Goal: Information Seeking & Learning: Learn about a topic

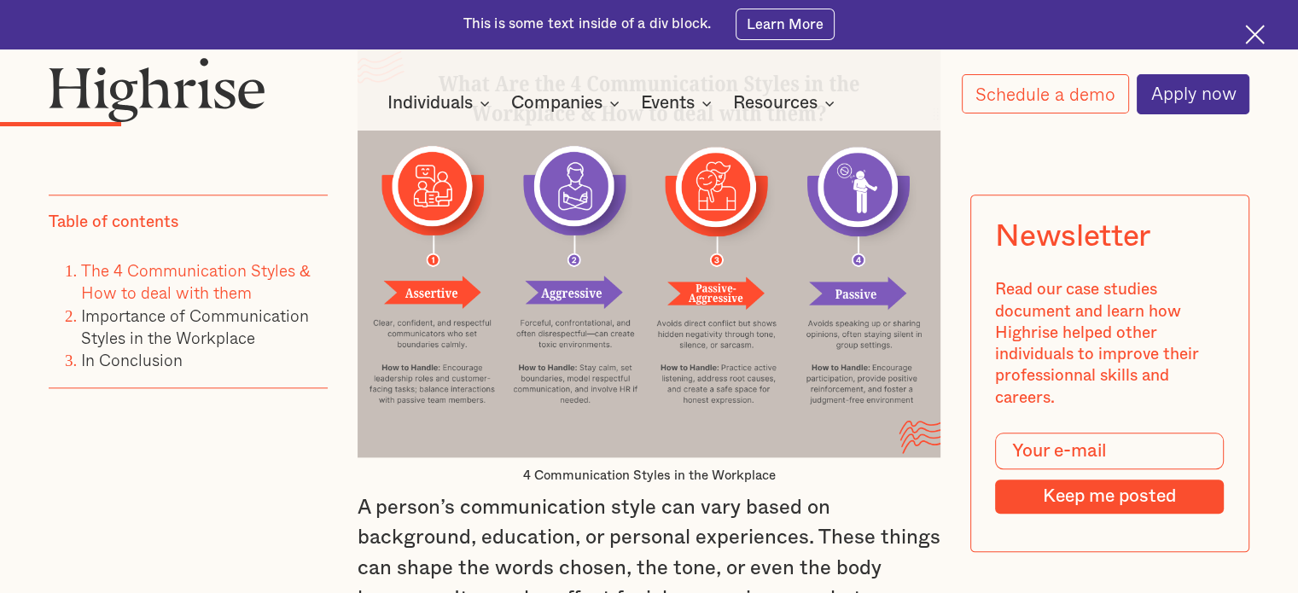
scroll to position [1878, 0]
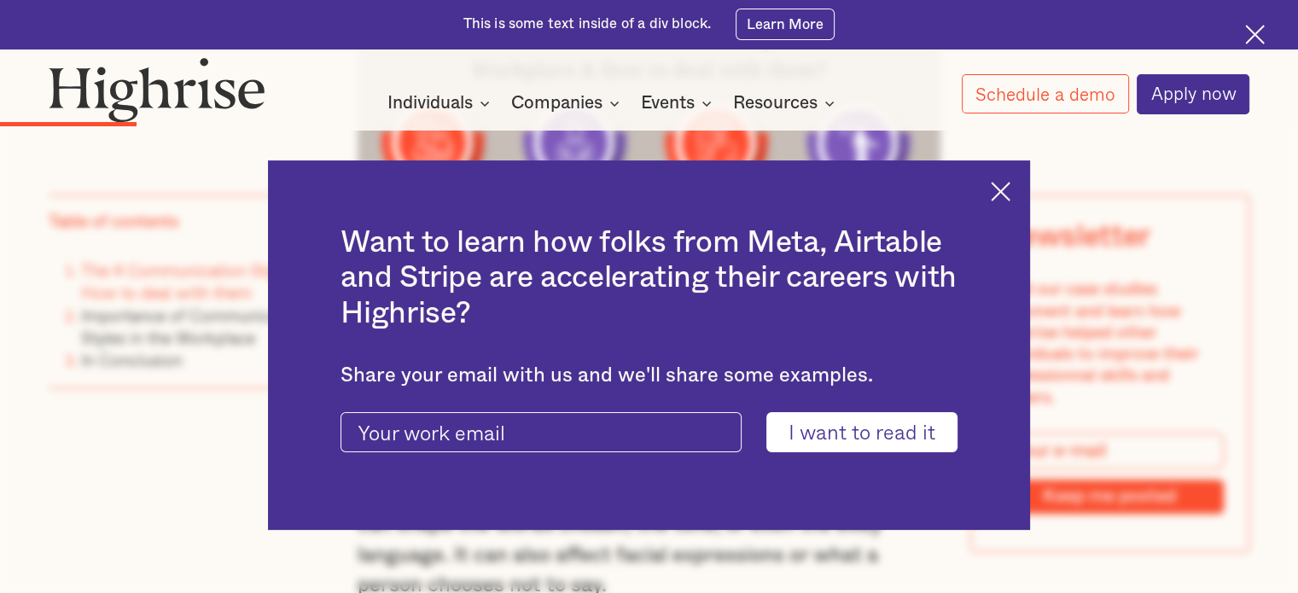
click at [997, 201] on div "Want to learn how folks from Meta, Airtable and Stripe are accelerating their c…" at bounding box center [649, 345] width 763 height 370
click at [1000, 198] on img at bounding box center [1001, 192] width 20 height 20
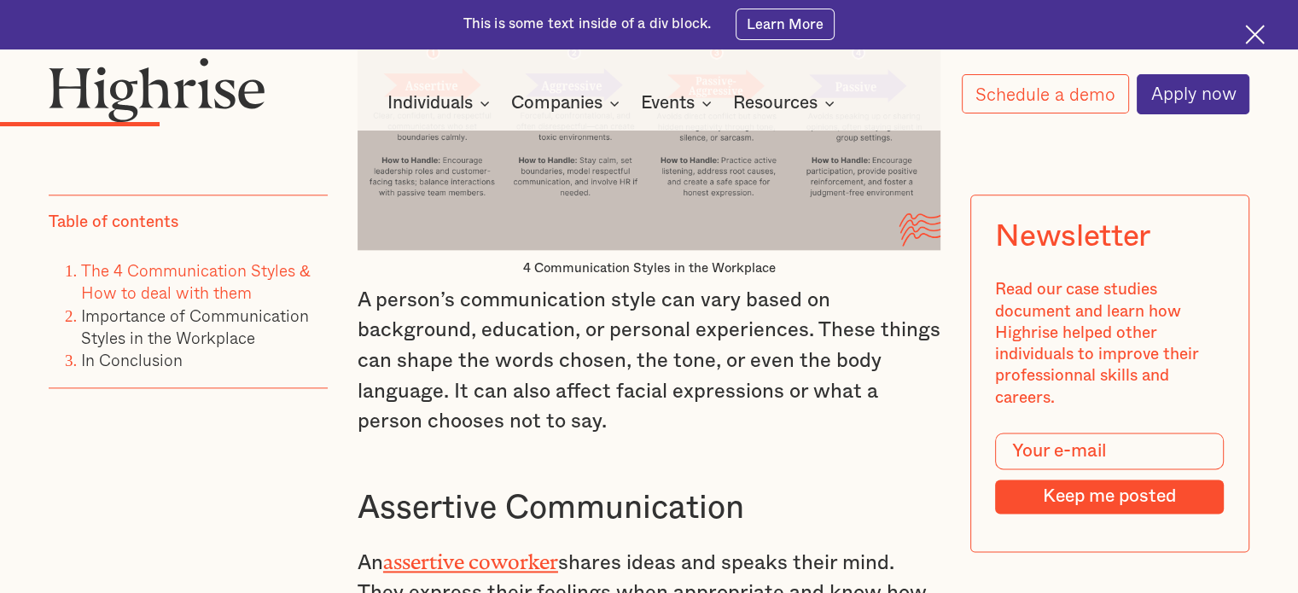
scroll to position [2049, 0]
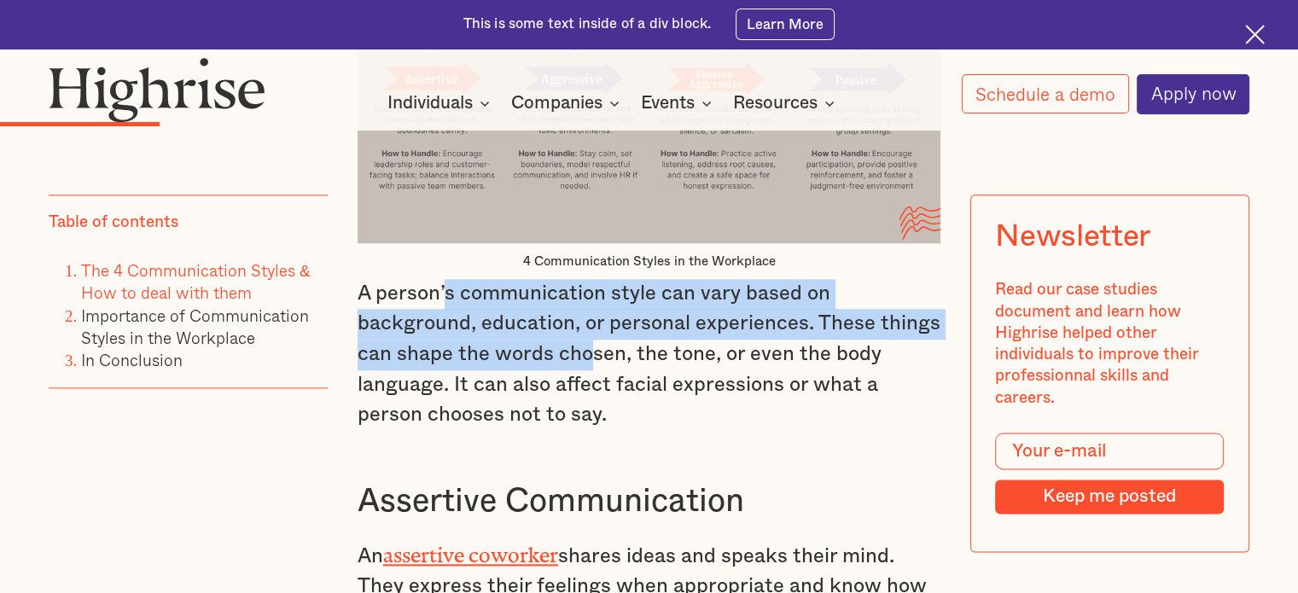
drag, startPoint x: 444, startPoint y: 328, endPoint x: 591, endPoint y: 368, distance: 152.2
click at [591, 368] on p "A person’s communication style can vary based on background, education, or pers…" at bounding box center [649, 355] width 583 height 152
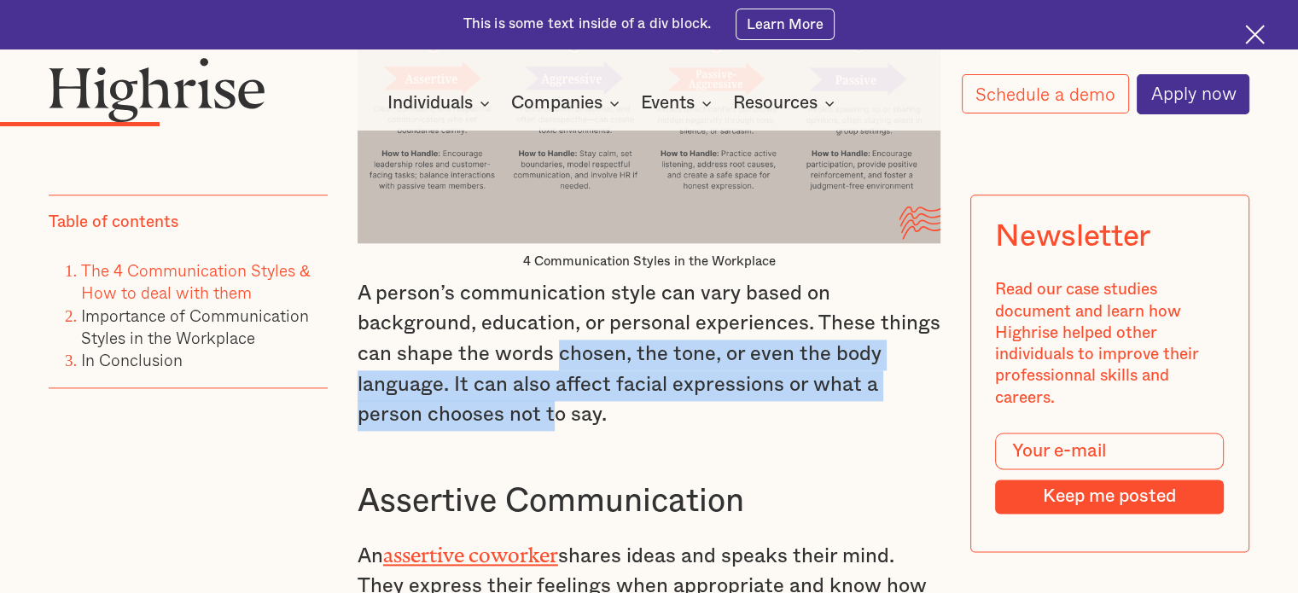
drag, startPoint x: 557, startPoint y: 383, endPoint x: 554, endPoint y: 440, distance: 56.4
click at [554, 431] on p "A person’s communication style can vary based on background, education, or pers…" at bounding box center [649, 355] width 583 height 152
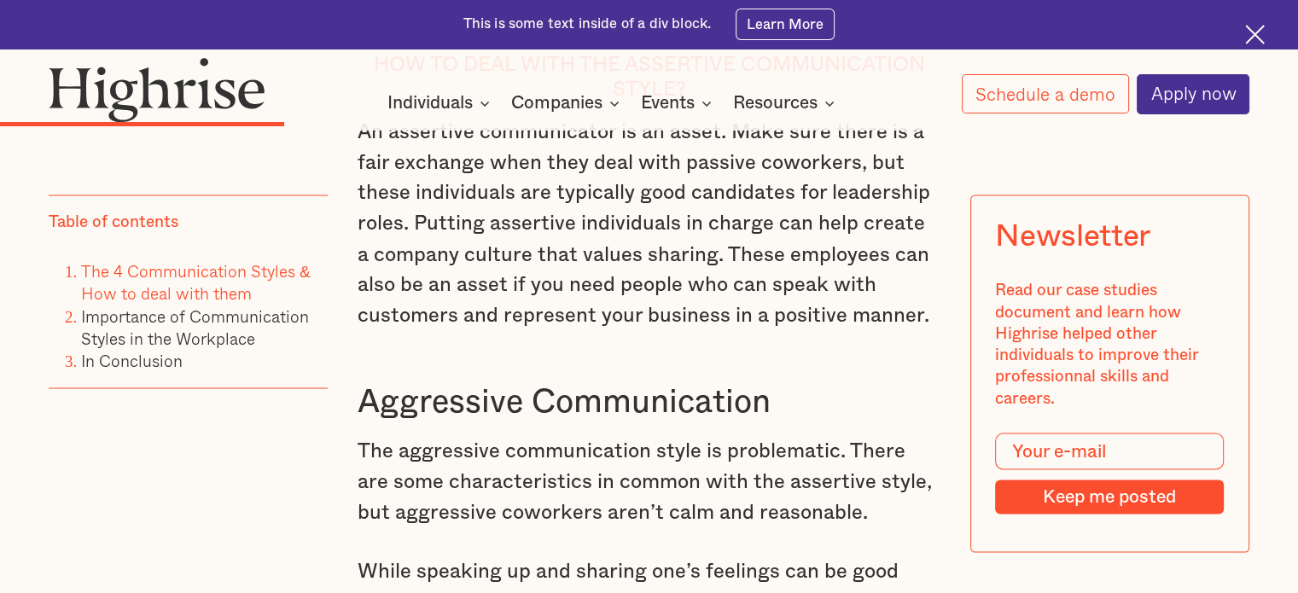
scroll to position [2646, 0]
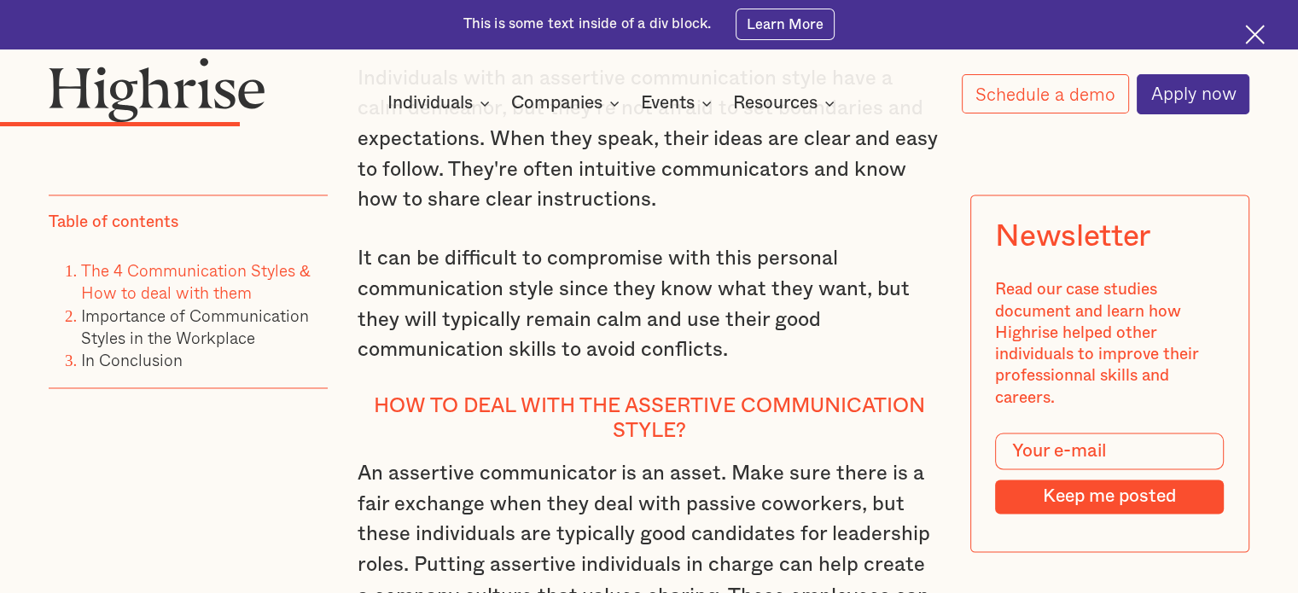
drag, startPoint x: 625, startPoint y: 429, endPoint x: 615, endPoint y: 422, distance: 12.8
click at [625, 429] on h4 "How to deal with the Assertive Communication Style?" at bounding box center [649, 418] width 583 height 49
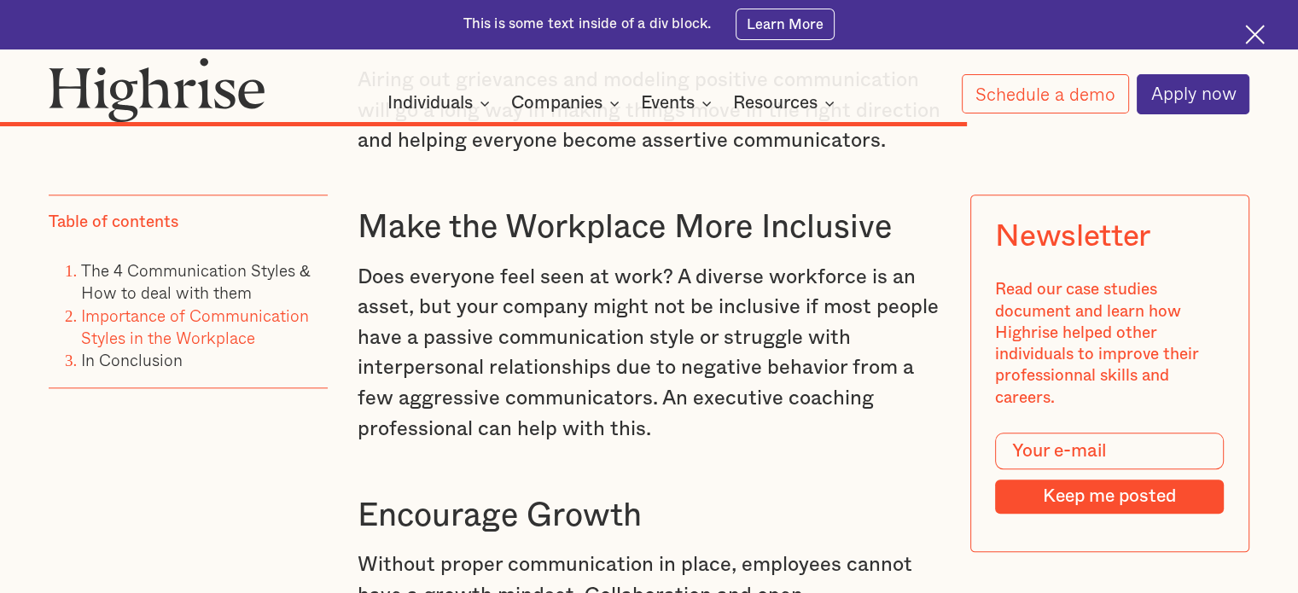
scroll to position [8366, 0]
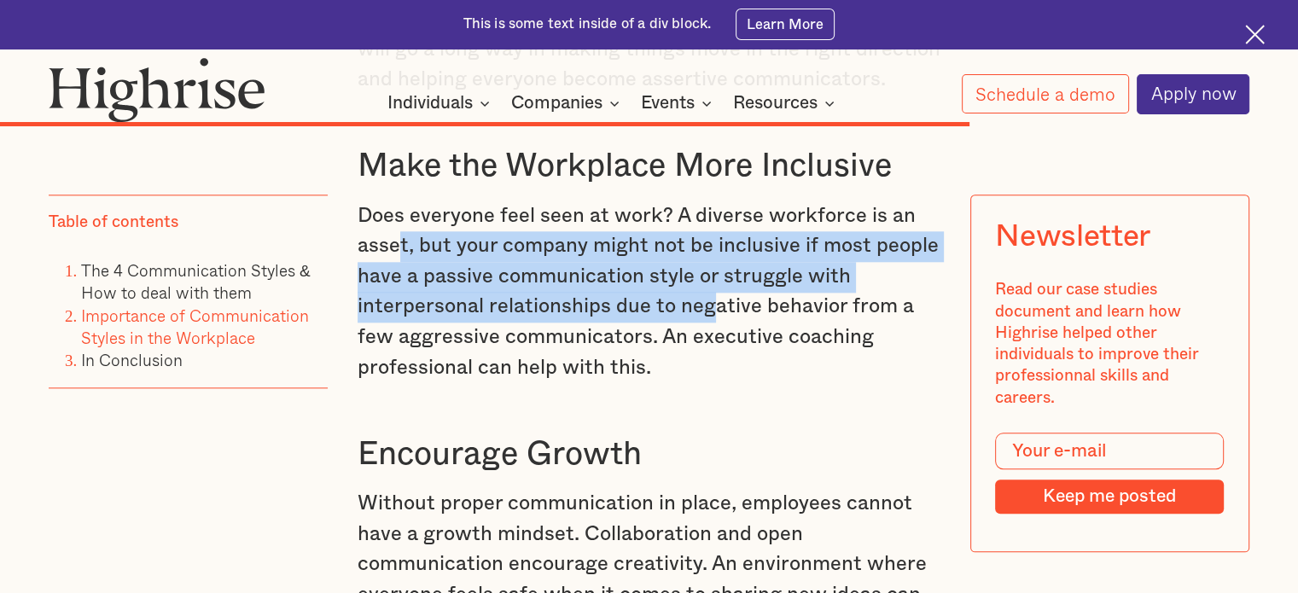
drag, startPoint x: 397, startPoint y: 296, endPoint x: 708, endPoint y: 378, distance: 321.4
click at [708, 378] on p "Does everyone feel seen at work? A diverse workforce is an asset, but your comp…" at bounding box center [649, 292] width 583 height 183
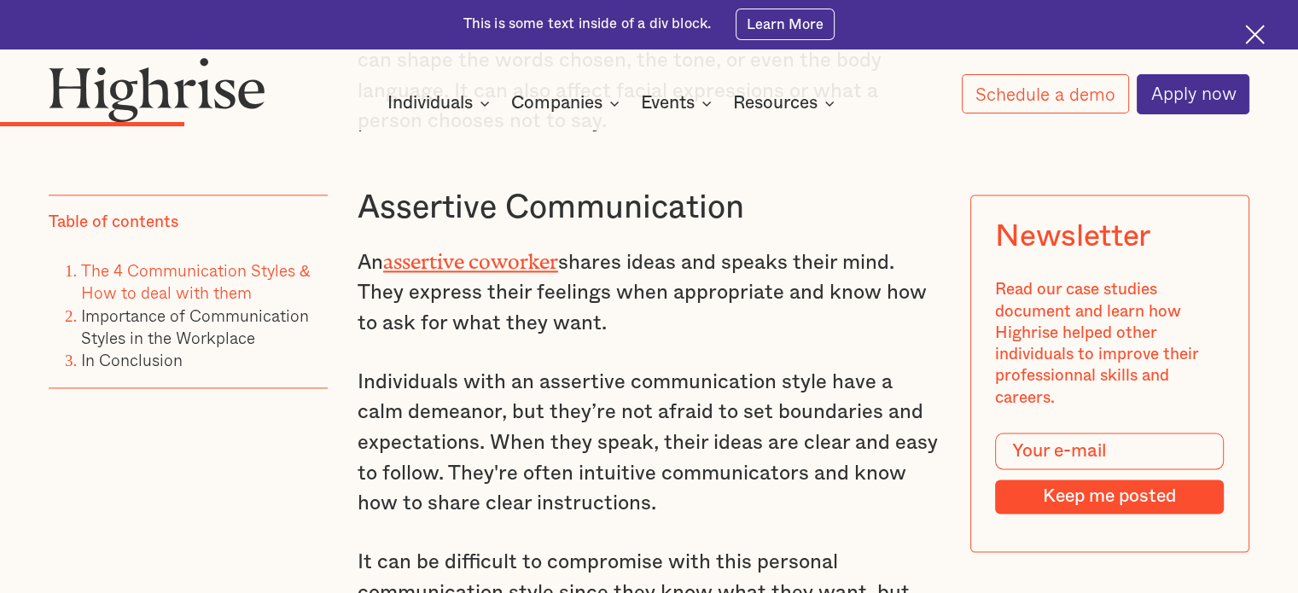
scroll to position [2305, 0]
